Goal: Task Accomplishment & Management: Use online tool/utility

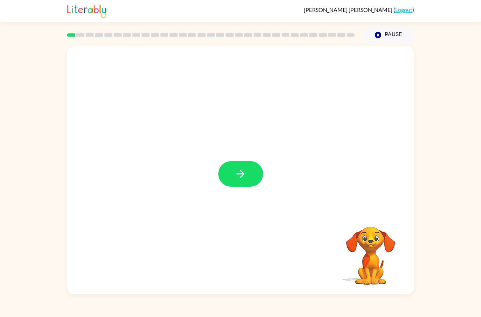
click at [226, 180] on button "button" at bounding box center [240, 174] width 45 height 26
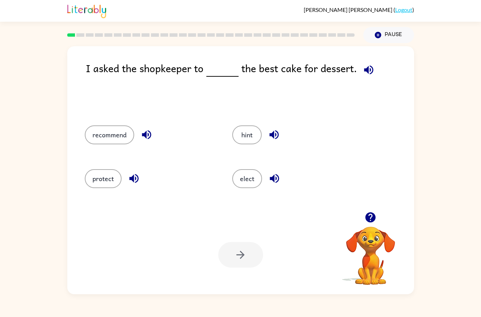
click at [365, 71] on icon "button" at bounding box center [368, 69] width 9 height 9
click at [146, 141] on icon "button" at bounding box center [147, 135] width 12 height 12
click at [131, 180] on icon "button" at bounding box center [133, 178] width 9 height 9
click at [268, 137] on icon "button" at bounding box center [274, 135] width 12 height 12
click at [268, 177] on button "button" at bounding box center [275, 179] width 18 height 18
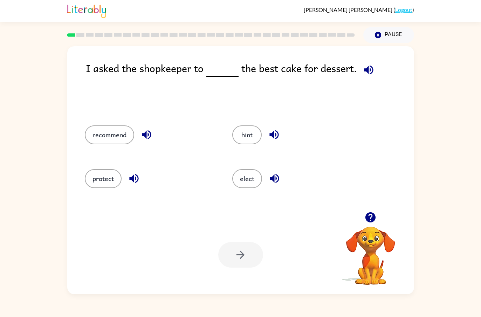
click at [128, 135] on button "recommend" at bounding box center [109, 134] width 49 height 19
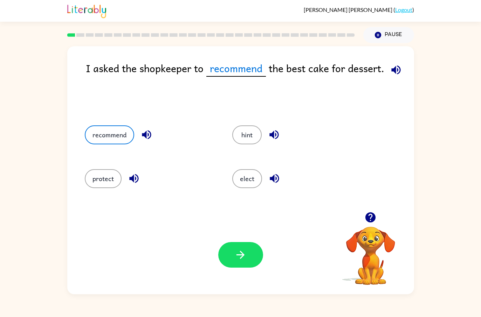
click at [238, 277] on div "Your browser must support playing .mp4 files to use Literably. Please try using…" at bounding box center [240, 254] width 347 height 79
click at [238, 267] on button "button" at bounding box center [240, 255] width 45 height 26
click at [247, 260] on div at bounding box center [240, 255] width 45 height 26
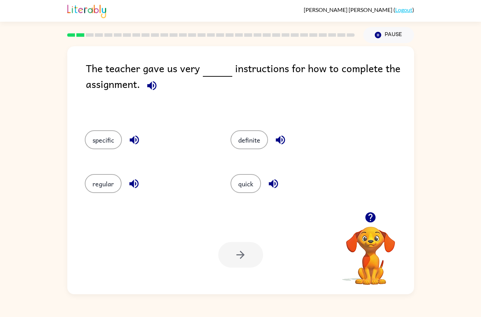
click at [105, 144] on button "specific" at bounding box center [103, 139] width 37 height 19
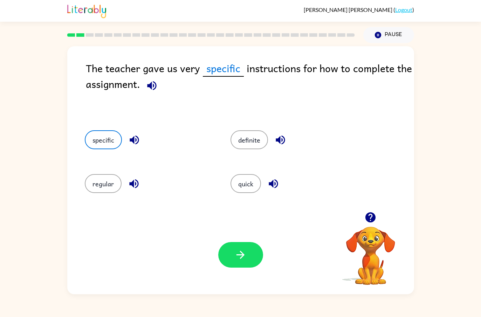
click at [243, 259] on icon "button" at bounding box center [240, 255] width 12 height 12
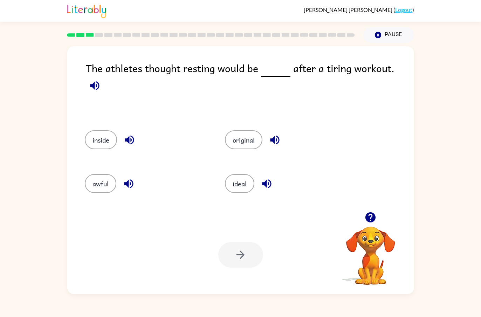
click at [93, 186] on button "awful" at bounding box center [101, 183] width 32 height 19
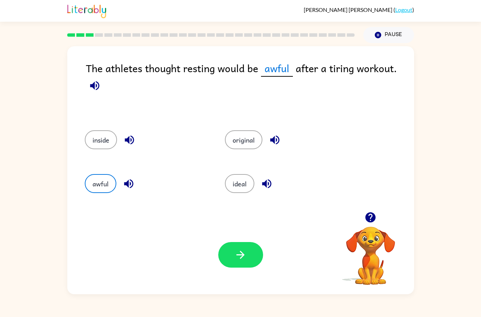
click at [248, 260] on button "button" at bounding box center [240, 255] width 45 height 26
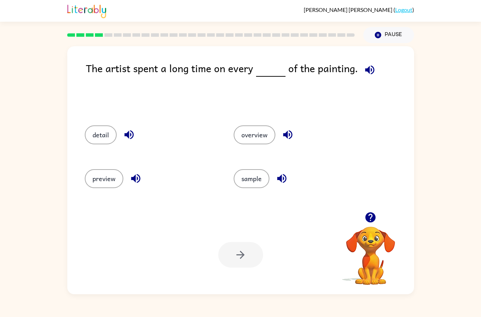
click at [91, 133] on button "detail" at bounding box center [101, 134] width 32 height 19
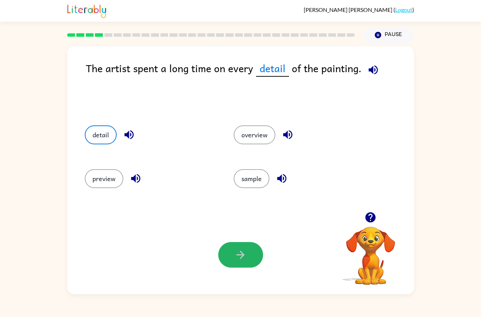
click at [260, 261] on button "button" at bounding box center [240, 255] width 45 height 26
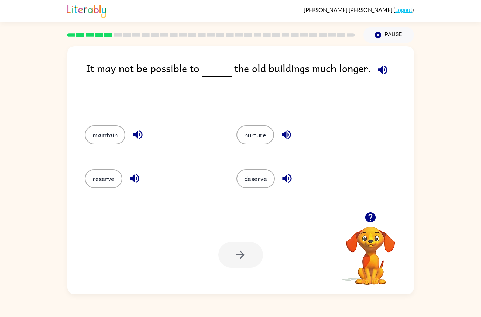
click at [96, 122] on div "maintain" at bounding box center [147, 134] width 152 height 44
click at [90, 130] on button "maintain" at bounding box center [105, 134] width 41 height 19
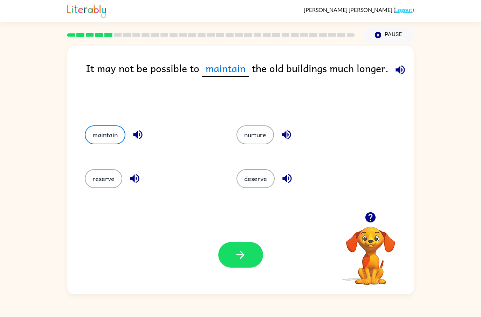
click at [248, 281] on div "Your browser must support playing .mp4 files to use Literably. Please try using…" at bounding box center [240, 254] width 347 height 79
click at [234, 261] on icon "button" at bounding box center [240, 255] width 12 height 12
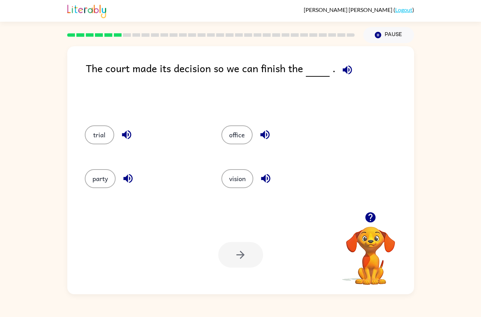
click at [89, 148] on div "trial" at bounding box center [139, 134] width 137 height 44
click at [92, 151] on div "trial" at bounding box center [139, 134] width 137 height 44
click at [91, 151] on div "trial" at bounding box center [139, 134] width 137 height 44
click at [94, 131] on button "trial" at bounding box center [99, 134] width 29 height 19
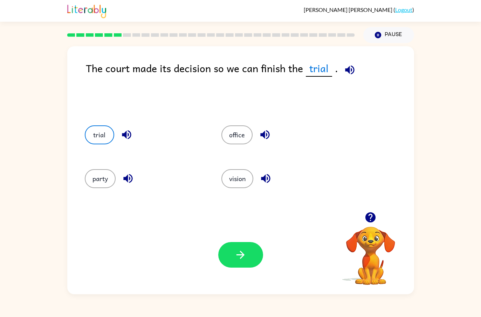
click at [90, 180] on button "party" at bounding box center [100, 178] width 31 height 19
click at [98, 139] on button "trial" at bounding box center [99, 134] width 29 height 19
click at [347, 71] on icon "button" at bounding box center [349, 69] width 9 height 9
click at [348, 68] on icon "button" at bounding box center [350, 70] width 12 height 12
click at [98, 182] on button "party" at bounding box center [100, 178] width 31 height 19
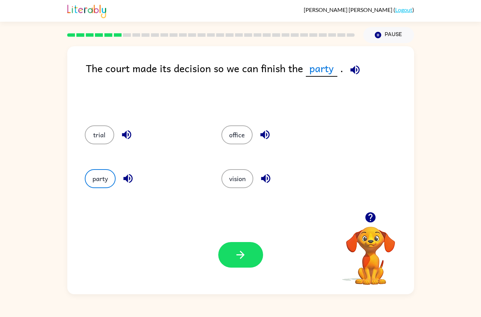
click at [352, 78] on button "button" at bounding box center [355, 70] width 18 height 18
click at [350, 69] on icon "button" at bounding box center [355, 70] width 12 height 12
click at [101, 144] on button "trial" at bounding box center [99, 134] width 29 height 19
click at [236, 263] on button "button" at bounding box center [240, 255] width 45 height 26
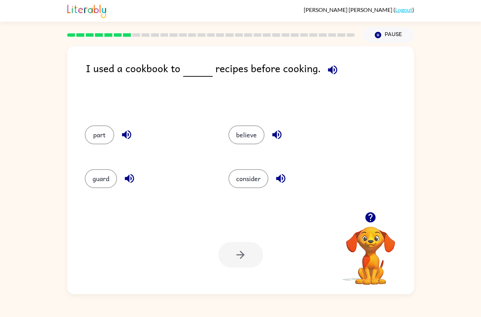
click at [254, 180] on button "consider" at bounding box center [248, 178] width 40 height 19
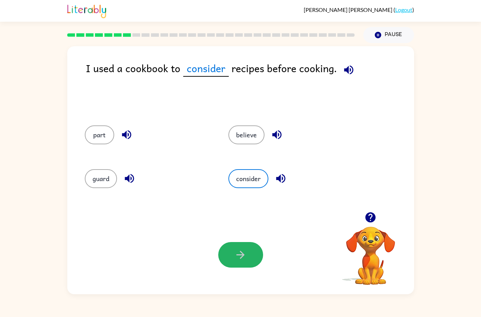
click at [249, 253] on button "button" at bounding box center [240, 255] width 45 height 26
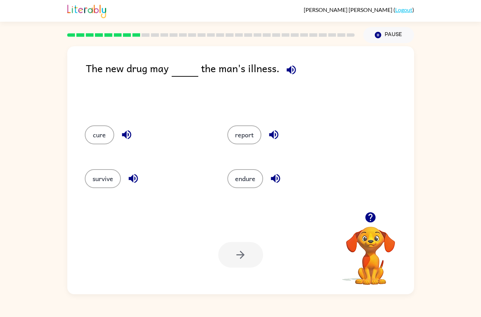
click at [93, 135] on button "cure" at bounding box center [99, 134] width 29 height 19
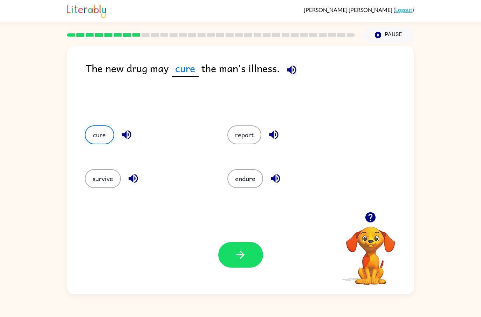
click at [238, 135] on button "report" at bounding box center [244, 134] width 34 height 19
click at [75, 308] on div "[PERSON_NAME] ( Logout ) Pause Pause The new drug may cure the man's illness. c…" at bounding box center [240, 158] width 481 height 317
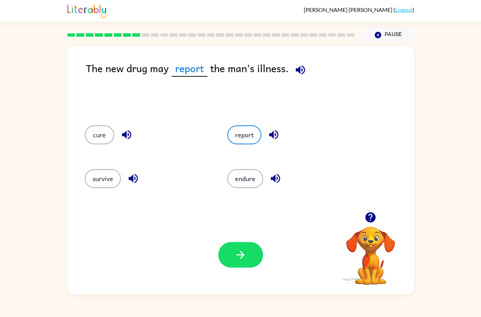
click at [239, 172] on button "endure" at bounding box center [245, 178] width 36 height 19
click at [103, 176] on button "survive" at bounding box center [103, 178] width 36 height 19
click at [98, 130] on button "cure" at bounding box center [99, 134] width 29 height 19
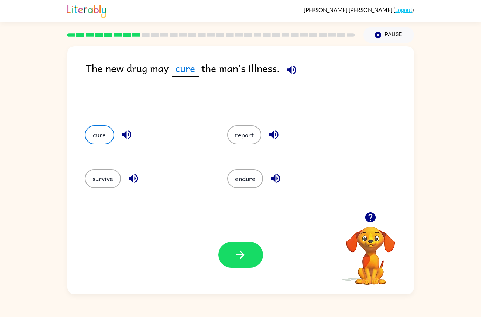
click at [240, 258] on icon "button" at bounding box center [240, 255] width 12 height 12
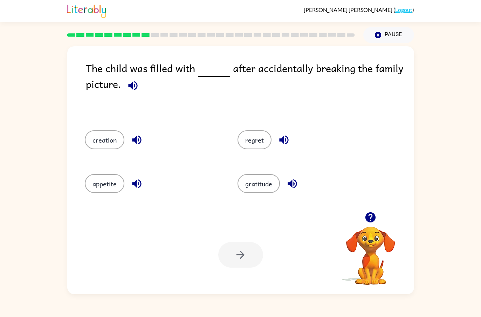
click at [127, 87] on icon "button" at bounding box center [133, 86] width 12 height 12
click at [140, 90] on button "button" at bounding box center [133, 86] width 18 height 18
click at [129, 89] on icon "button" at bounding box center [133, 86] width 12 height 12
click at [134, 89] on icon "button" at bounding box center [133, 86] width 12 height 12
click at [131, 87] on icon "button" at bounding box center [132, 85] width 9 height 9
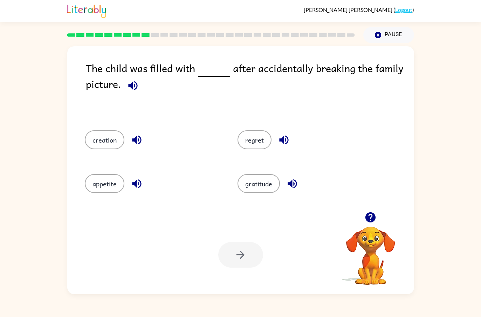
click at [137, 90] on icon "button" at bounding box center [133, 86] width 12 height 12
click at [135, 101] on div "The child was filled with after accidentally breaking the family picture." at bounding box center [250, 88] width 328 height 56
click at [128, 83] on icon "button" at bounding box center [133, 86] width 12 height 12
click at [245, 141] on button "regret" at bounding box center [255, 139] width 34 height 19
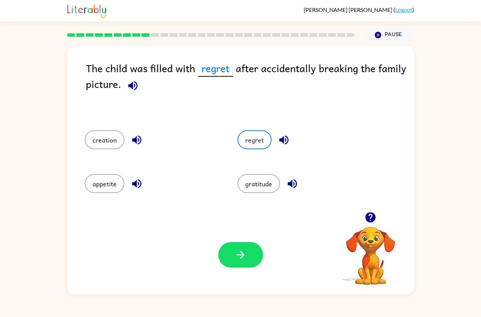
click at [245, 251] on icon "button" at bounding box center [240, 255] width 12 height 12
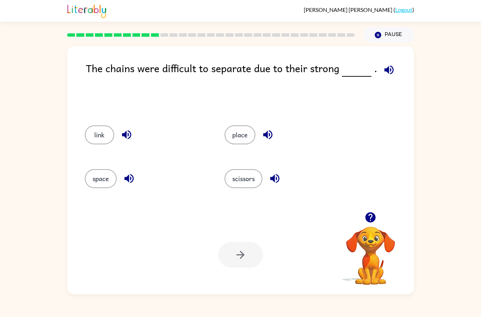
click at [99, 177] on button "space" at bounding box center [101, 178] width 32 height 19
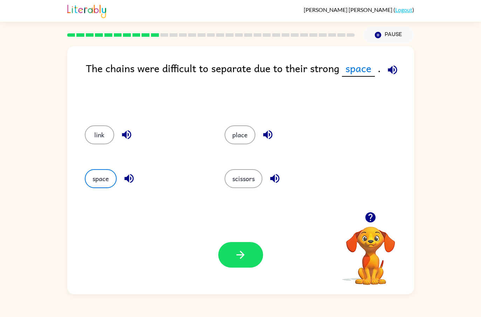
click at [228, 138] on button "place" at bounding box center [240, 134] width 31 height 19
click at [226, 176] on button "scissors" at bounding box center [244, 178] width 38 height 19
click at [97, 135] on button "link" at bounding box center [99, 134] width 29 height 19
click at [232, 266] on button "button" at bounding box center [240, 255] width 45 height 26
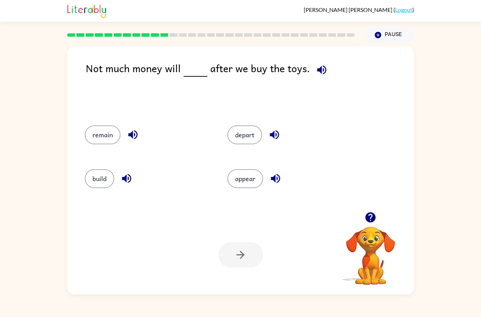
click at [240, 193] on div "appear" at bounding box center [285, 178] width 143 height 44
click at [238, 186] on button "appear" at bounding box center [245, 178] width 36 height 19
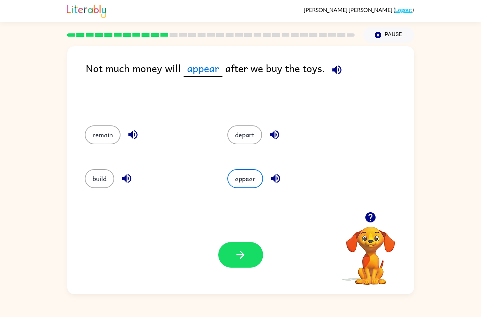
click at [240, 259] on icon "button" at bounding box center [241, 255] width 8 height 8
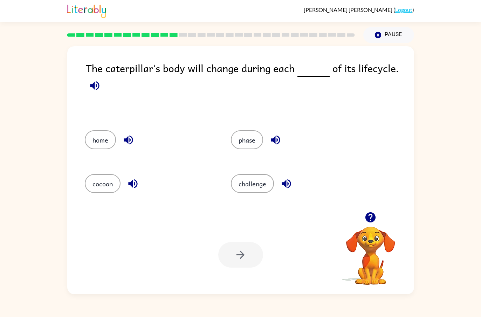
click at [103, 192] on button "cocoon" at bounding box center [103, 183] width 36 height 19
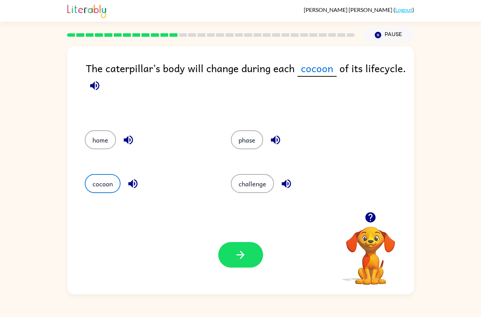
click at [228, 254] on button "button" at bounding box center [240, 255] width 45 height 26
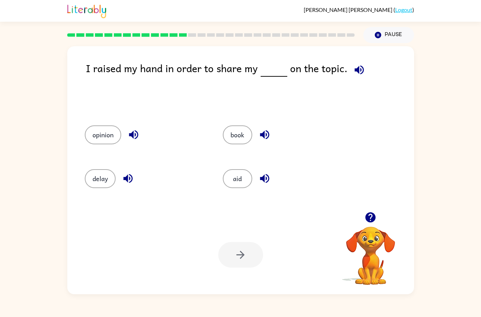
click at [89, 146] on div "opinion" at bounding box center [140, 134] width 138 height 44
click at [104, 144] on button "opinion" at bounding box center [103, 134] width 36 height 19
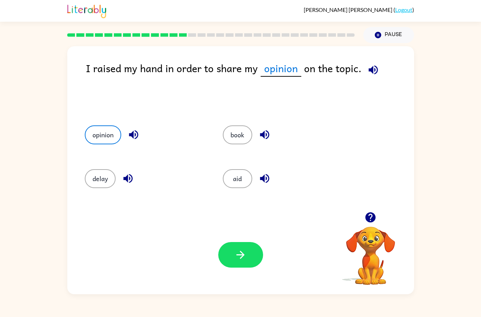
click at [237, 261] on button "button" at bounding box center [240, 255] width 45 height 26
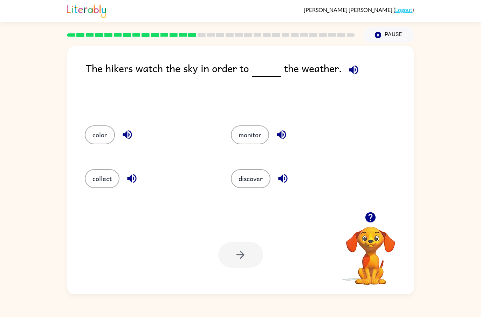
click at [233, 183] on button "discover" at bounding box center [251, 178] width 40 height 19
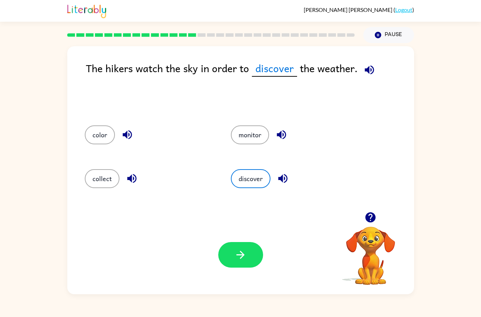
click at [222, 244] on div at bounding box center [240, 255] width 45 height 26
click at [235, 257] on icon "button" at bounding box center [240, 255] width 12 height 12
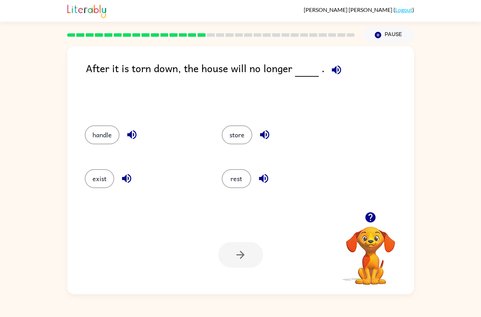
click at [101, 177] on button "exist" at bounding box center [99, 178] width 29 height 19
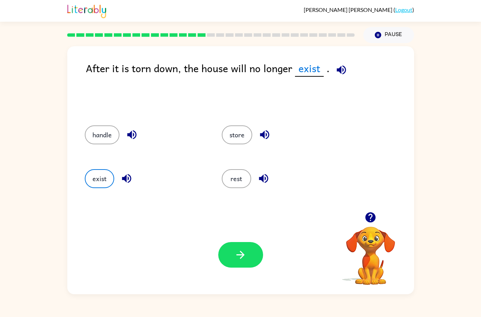
click at [252, 267] on button "button" at bounding box center [240, 255] width 45 height 26
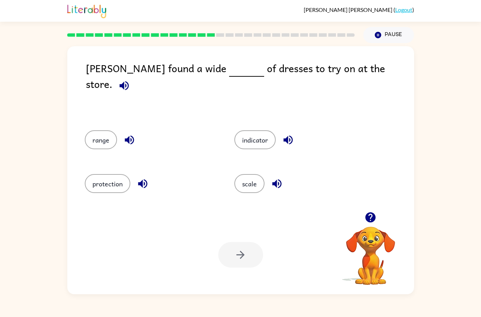
click at [130, 80] on icon "button" at bounding box center [124, 86] width 12 height 12
click at [133, 77] on button "button" at bounding box center [124, 86] width 18 height 18
click at [129, 81] on icon "button" at bounding box center [123, 85] width 9 height 9
click at [130, 80] on icon "button" at bounding box center [124, 86] width 12 height 12
click at [240, 185] on button "scale" at bounding box center [249, 183] width 30 height 19
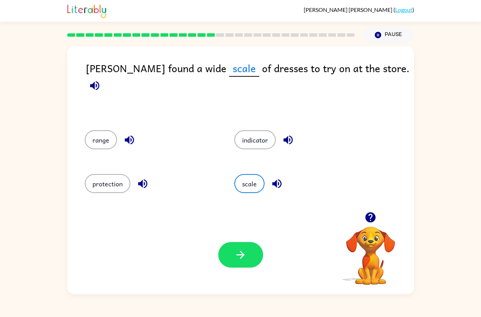
click at [217, 261] on div "Your browser must support playing .mp4 files to use Literably. Please try using…" at bounding box center [240, 254] width 347 height 79
click at [241, 256] on icon "button" at bounding box center [240, 255] width 12 height 12
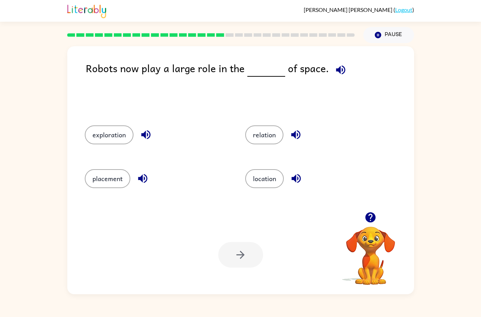
click at [113, 195] on div "placement" at bounding box center [151, 178] width 160 height 44
click at [104, 186] on button "placement" at bounding box center [108, 178] width 46 height 19
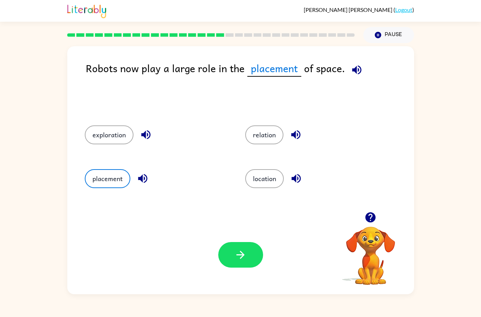
click at [221, 255] on button "button" at bounding box center [240, 255] width 45 height 26
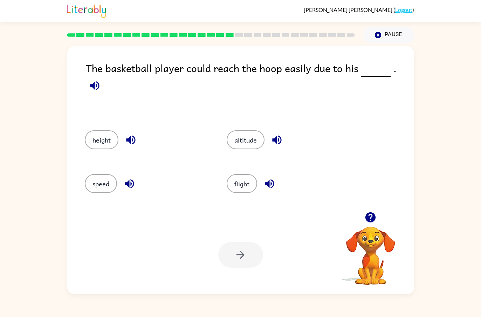
click at [95, 141] on button "height" at bounding box center [102, 139] width 34 height 19
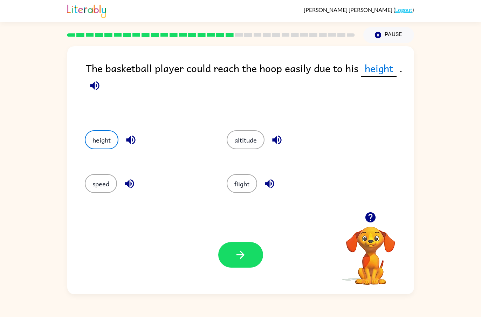
click at [262, 258] on button "button" at bounding box center [240, 255] width 45 height 26
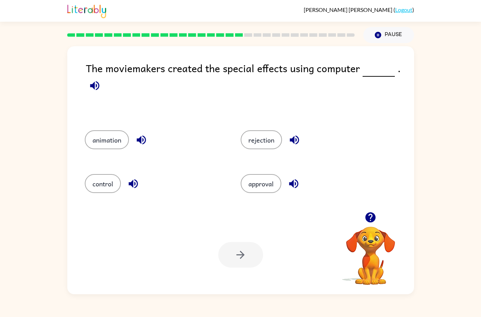
click at [107, 139] on button "animation" at bounding box center [107, 139] width 44 height 19
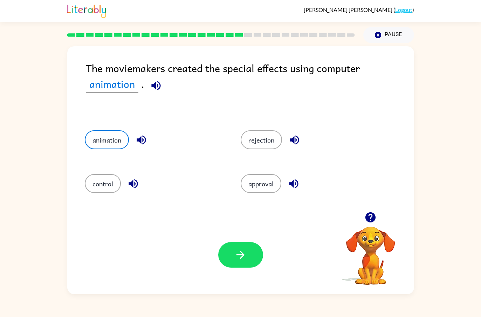
click at [11, 83] on div "The moviemakers created the special effects using computer animation . animatio…" at bounding box center [240, 168] width 481 height 251
click at [244, 272] on div "Your browser must support playing .mp4 files to use Literably. Please try using…" at bounding box center [240, 254] width 347 height 79
click at [239, 263] on button "button" at bounding box center [240, 255] width 45 height 26
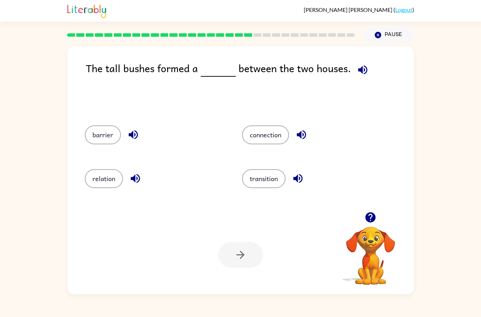
click at [249, 175] on button "transition" at bounding box center [263, 178] width 43 height 19
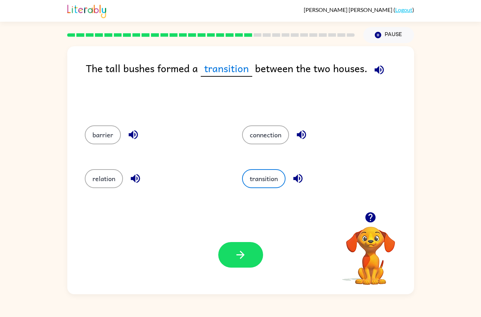
click at [224, 262] on button "button" at bounding box center [240, 255] width 45 height 26
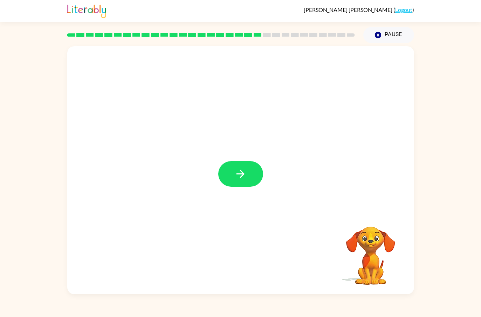
click at [246, 173] on icon "button" at bounding box center [240, 174] width 12 height 12
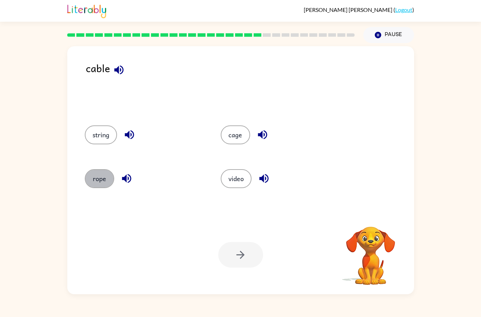
click at [91, 184] on button "rope" at bounding box center [99, 178] width 29 height 19
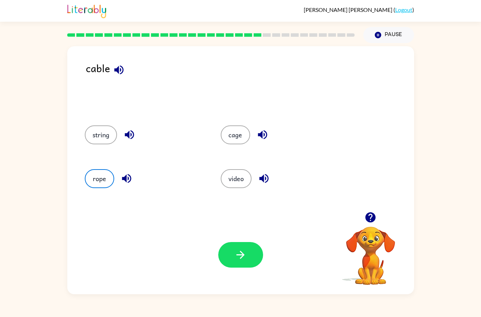
click at [233, 259] on button "button" at bounding box center [240, 255] width 45 height 26
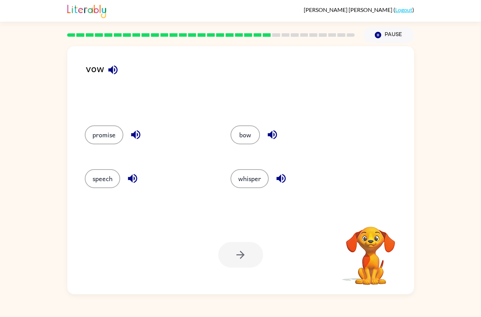
click at [251, 132] on button "bow" at bounding box center [245, 134] width 29 height 19
click at [245, 259] on icon "button" at bounding box center [240, 255] width 12 height 12
click at [260, 186] on button "discuss" at bounding box center [250, 178] width 36 height 19
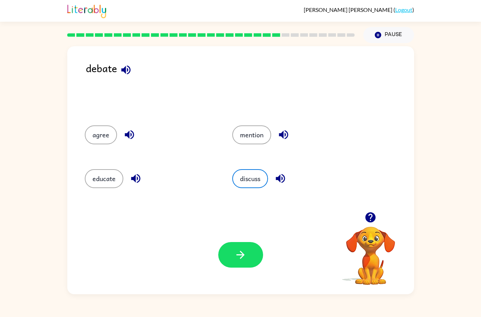
click at [230, 266] on button "button" at bounding box center [240, 255] width 45 height 26
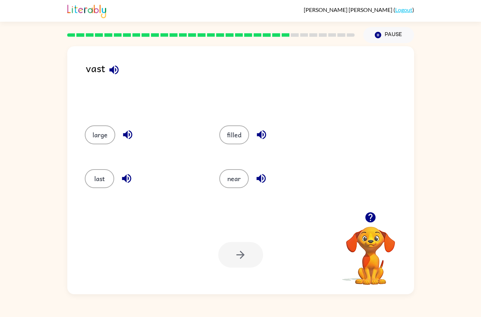
click at [100, 186] on button "last" at bounding box center [99, 178] width 29 height 19
click at [223, 248] on button "button" at bounding box center [240, 255] width 45 height 26
click at [116, 76] on icon "button" at bounding box center [122, 70] width 12 height 12
click at [120, 70] on icon "button" at bounding box center [122, 69] width 9 height 9
click at [130, 72] on button "button" at bounding box center [123, 70] width 18 height 18
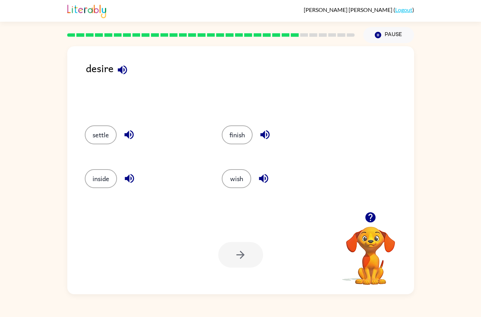
click at [124, 71] on icon "button" at bounding box center [122, 69] width 9 height 9
click at [124, 77] on button "button" at bounding box center [123, 70] width 18 height 18
click at [237, 183] on button "wish" at bounding box center [236, 178] width 29 height 19
click at [246, 265] on button "button" at bounding box center [240, 255] width 45 height 26
click at [96, 141] on button "royal" at bounding box center [100, 134] width 30 height 19
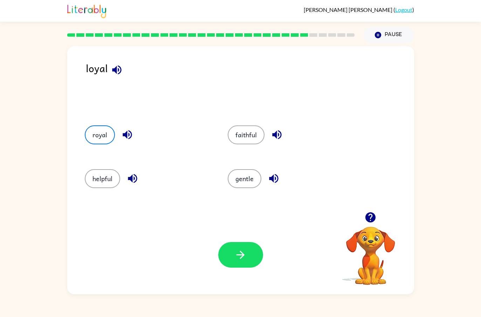
click at [220, 270] on div "Your browser must support playing .mp4 files to use Literably. Please try using…" at bounding box center [240, 254] width 347 height 79
click at [219, 270] on div "Your browser must support playing .mp4 files to use Literably. Please try using…" at bounding box center [240, 254] width 347 height 79
click at [232, 259] on button "button" at bounding box center [240, 255] width 45 height 26
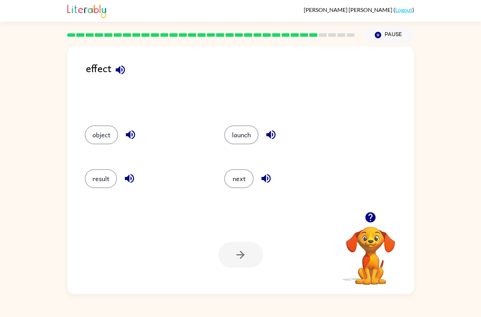
click at [103, 178] on button "result" at bounding box center [101, 178] width 32 height 19
click at [232, 254] on button "button" at bounding box center [240, 255] width 45 height 26
click at [228, 195] on div "strict" at bounding box center [275, 178] width 136 height 44
click at [228, 194] on div "strict" at bounding box center [275, 178] width 136 height 44
click at [233, 246] on div at bounding box center [240, 255] width 45 height 26
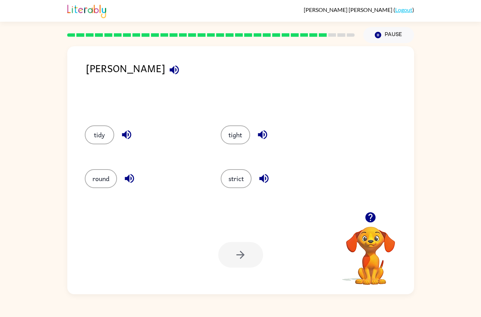
click at [232, 187] on button "strict" at bounding box center [236, 178] width 31 height 19
click at [238, 256] on icon "button" at bounding box center [240, 255] width 12 height 12
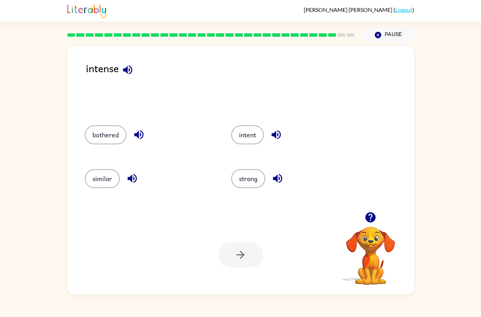
click at [262, 185] on button "strong" at bounding box center [248, 178] width 34 height 19
click at [242, 251] on icon "button" at bounding box center [240, 255] width 12 height 12
click at [143, 64] on div "mission" at bounding box center [250, 85] width 328 height 51
click at [124, 78] on button "button" at bounding box center [129, 70] width 18 height 18
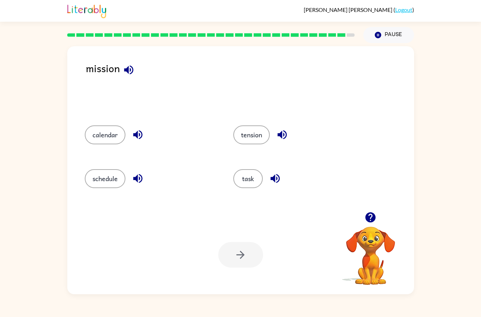
click at [132, 69] on icon "button" at bounding box center [128, 69] width 9 height 9
click at [126, 71] on icon "button" at bounding box center [128, 69] width 9 height 9
click at [130, 63] on button "button" at bounding box center [129, 70] width 18 height 18
click at [127, 73] on icon "button" at bounding box center [128, 69] width 9 height 9
click at [249, 184] on button "task" at bounding box center [247, 178] width 29 height 19
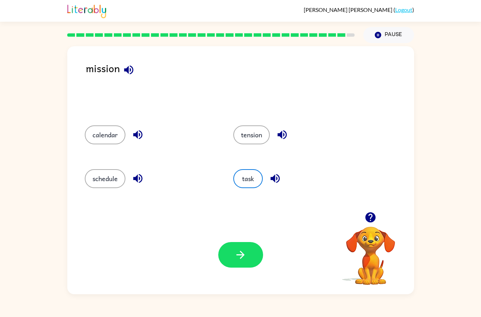
click at [239, 261] on icon "button" at bounding box center [240, 255] width 12 height 12
